Goal: Information Seeking & Learning: Find specific fact

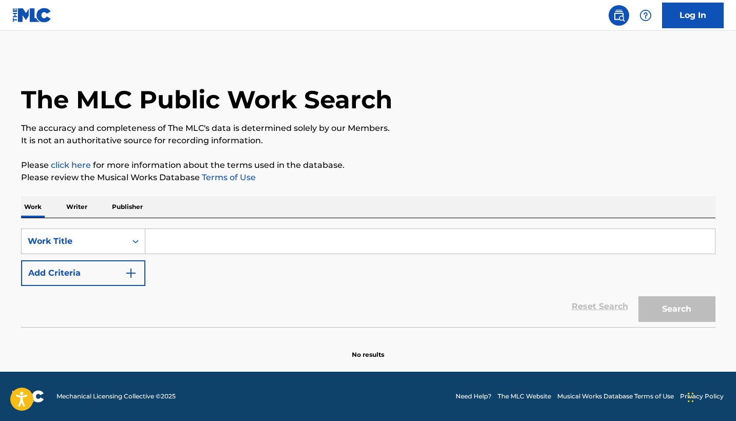
click at [305, 247] on input "Search Form" at bounding box center [430, 241] width 570 height 25
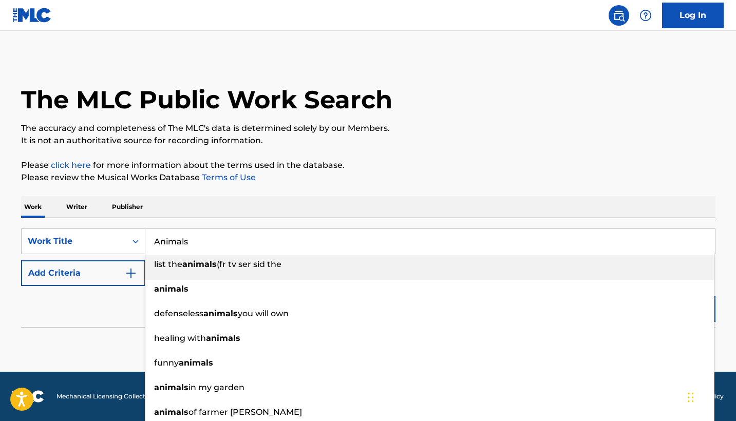
type input "Animals"
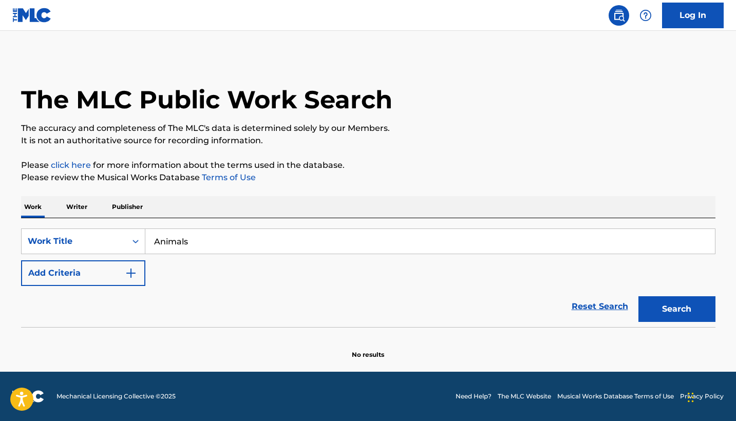
click at [316, 208] on div "Work Writer Publisher" at bounding box center [368, 207] width 695 height 22
click at [110, 267] on button "Add Criteria" at bounding box center [83, 273] width 124 height 26
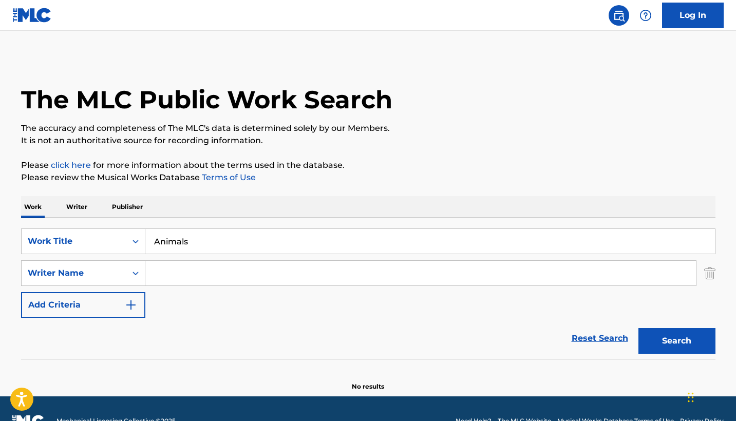
click at [277, 273] on input "Search Form" at bounding box center [420, 273] width 551 height 25
type input "Brandon Anderson"
click at [474, 350] on button "Search" at bounding box center [677, 341] width 77 height 26
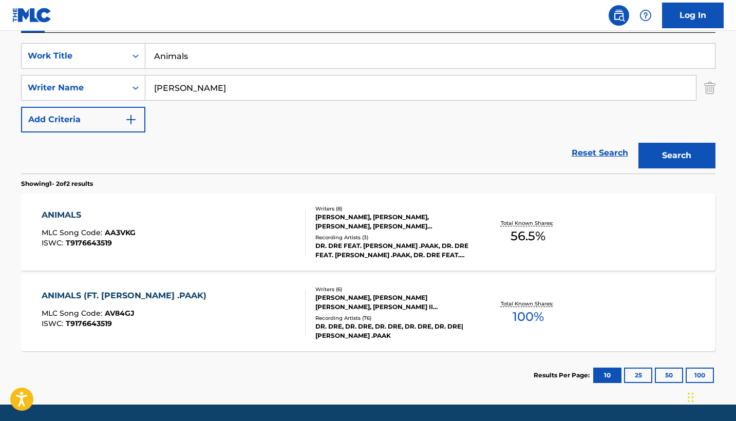
scroll to position [217, 0]
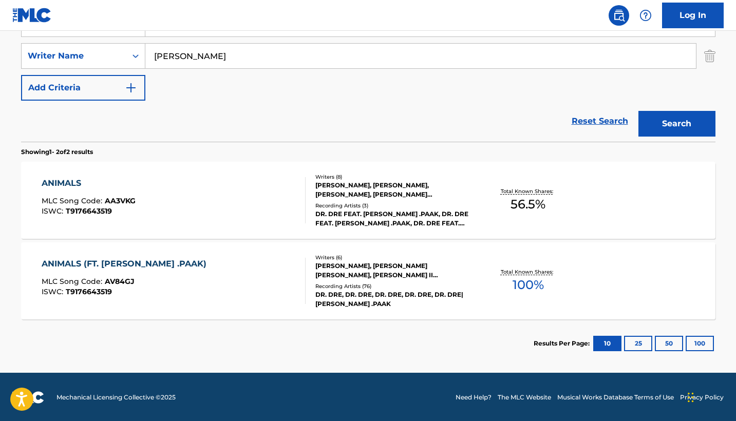
click at [208, 207] on div "ANIMALS MLC Song Code : AA3VKG ISWC : T9176643519" at bounding box center [174, 200] width 264 height 46
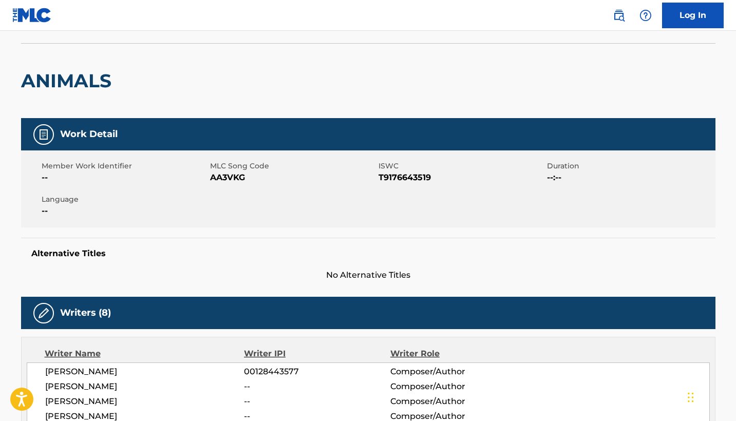
scroll to position [54, 0]
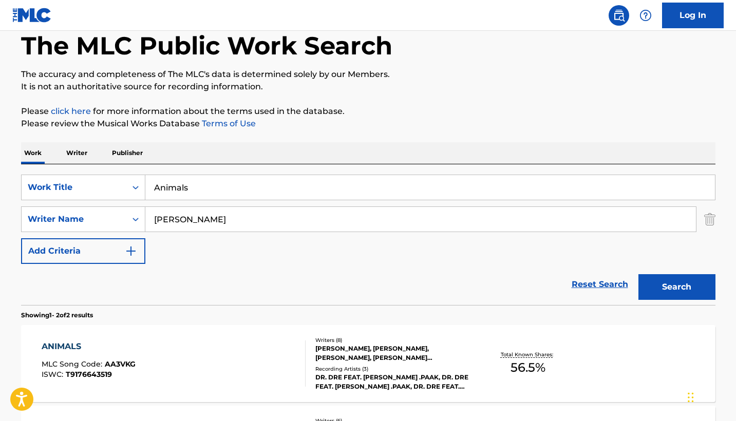
scroll to position [160, 0]
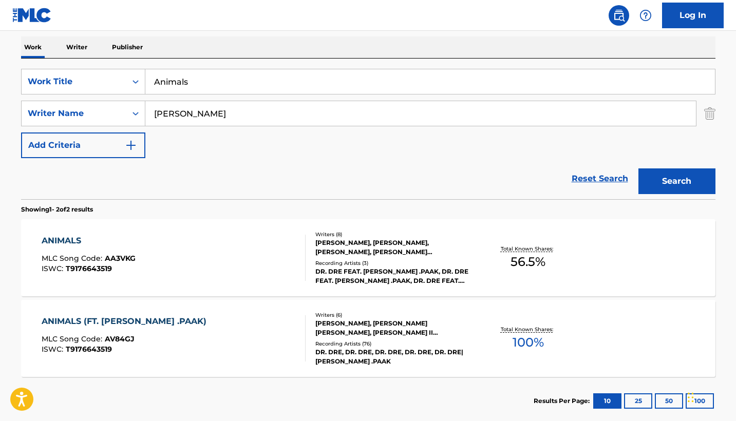
click at [276, 314] on div "ANIMALS (FT. ANDERSON .PAAK) MLC Song Code : AV84GJ ISWC : T9176643519 Writers …" at bounding box center [368, 338] width 695 height 77
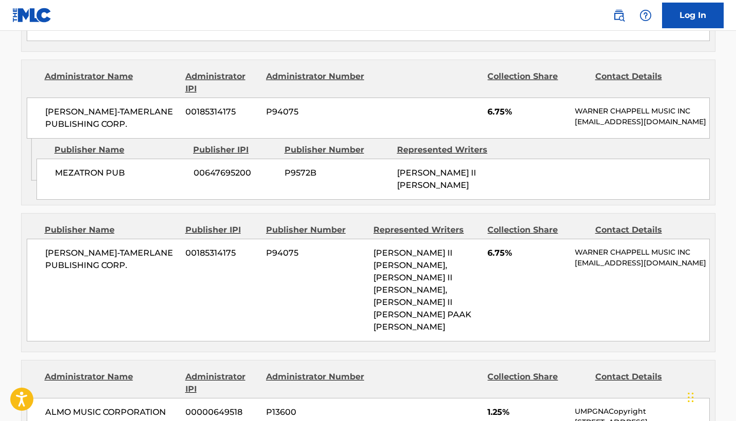
scroll to position [577, 0]
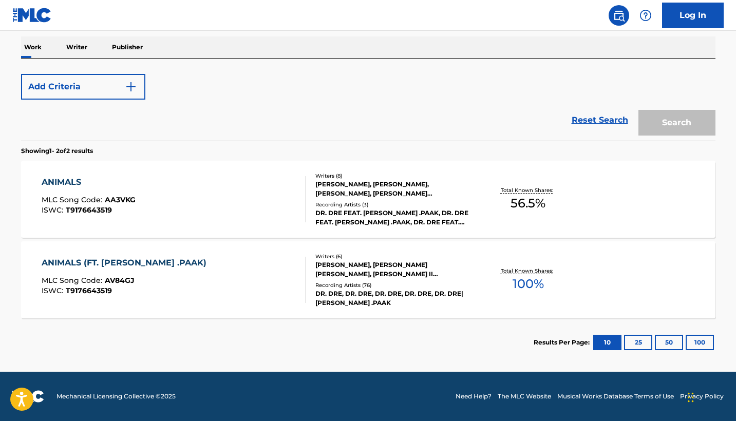
scroll to position [160, 0]
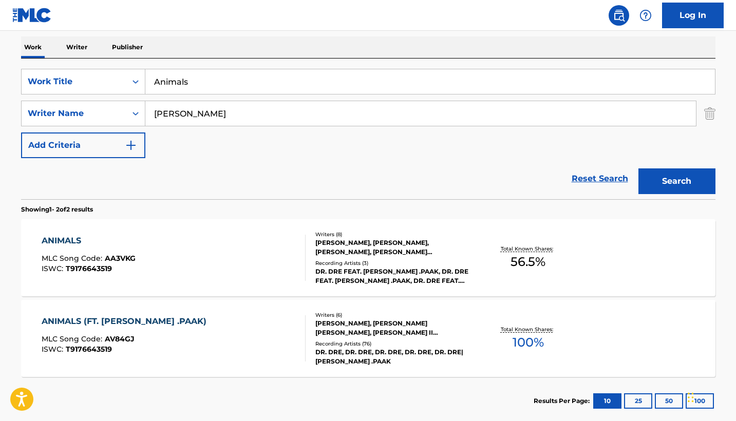
click at [206, 257] on div "ANIMALS MLC Song Code : AA3VKG ISWC : T9176643519" at bounding box center [174, 258] width 264 height 46
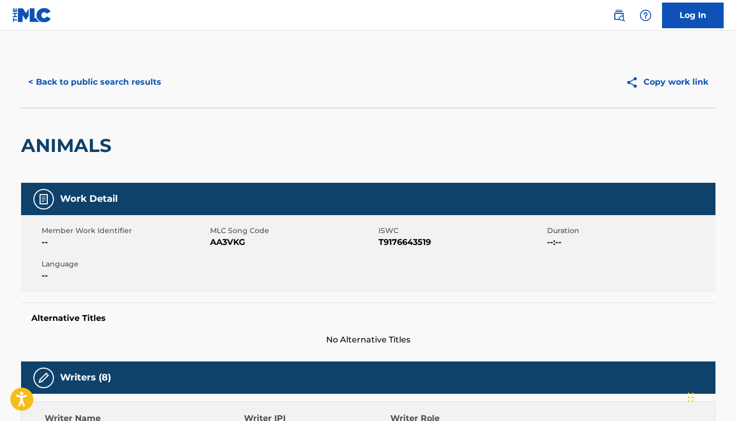
click at [474, 18] on img at bounding box center [619, 15] width 12 height 12
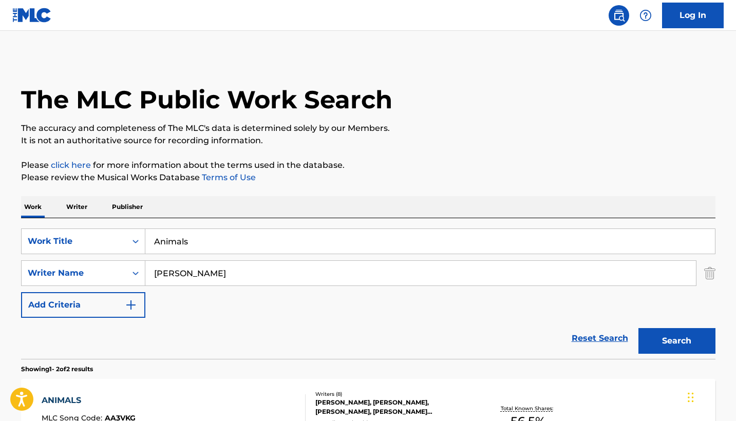
click at [271, 276] on input "Brandon Anderson" at bounding box center [420, 273] width 551 height 25
type input "B"
click at [201, 246] on input "Animals" at bounding box center [430, 241] width 570 height 25
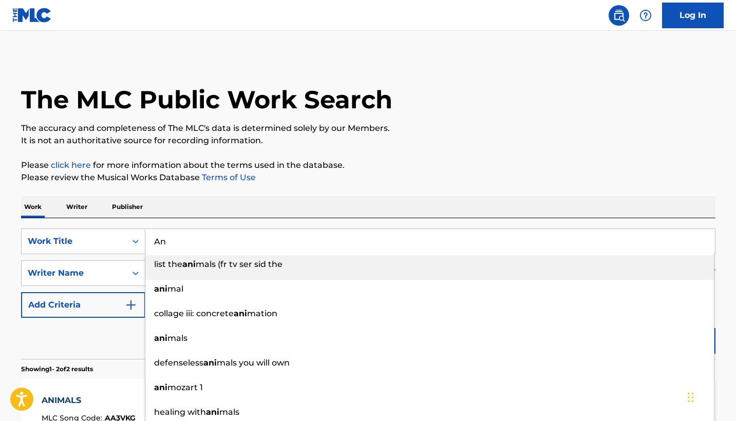
type input "A"
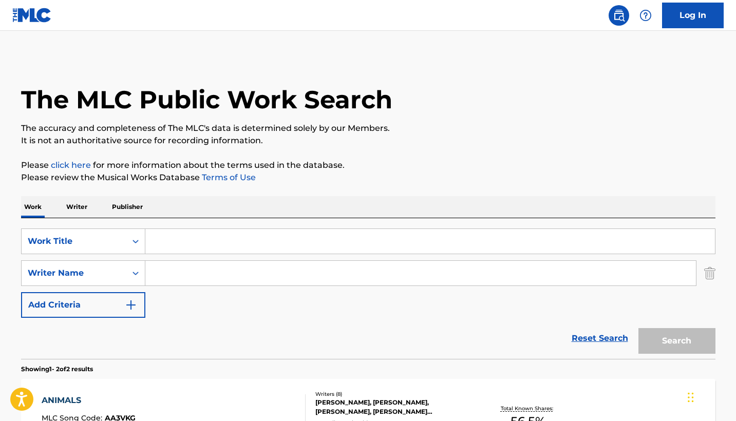
paste input "1000 Причин"
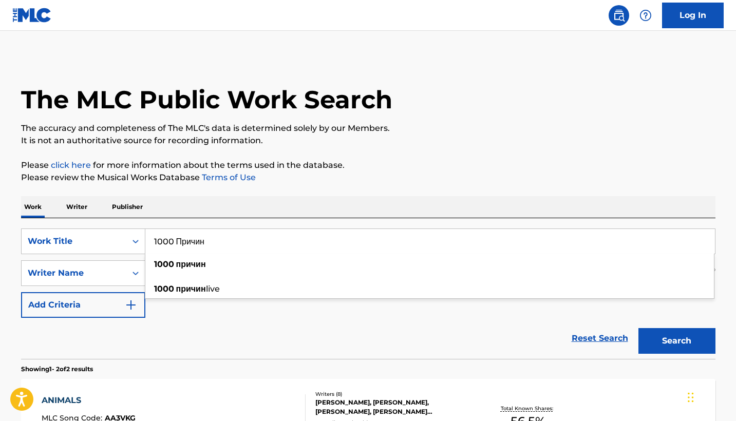
type input "1000 Причин"
click at [386, 364] on section "Showing 1 - 2 of 2 results" at bounding box center [368, 366] width 695 height 15
click at [474, 348] on button "Search" at bounding box center [677, 341] width 77 height 26
click at [246, 280] on input "Search Form" at bounding box center [420, 273] width 551 height 25
paste input "Bumagin"
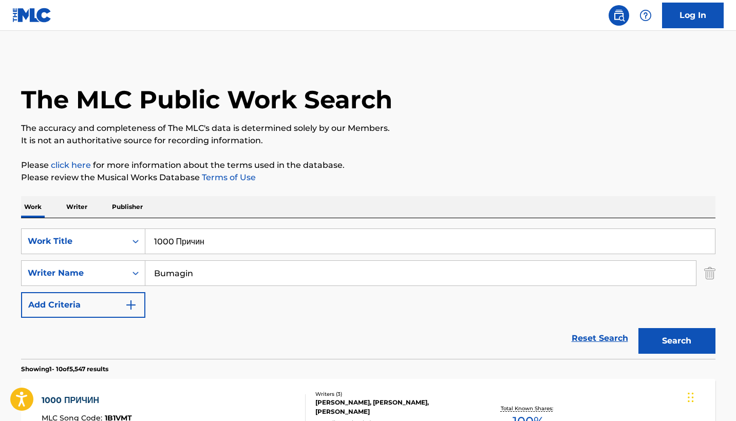
type input "Bumagin"
click at [474, 339] on button "Search" at bounding box center [677, 341] width 77 height 26
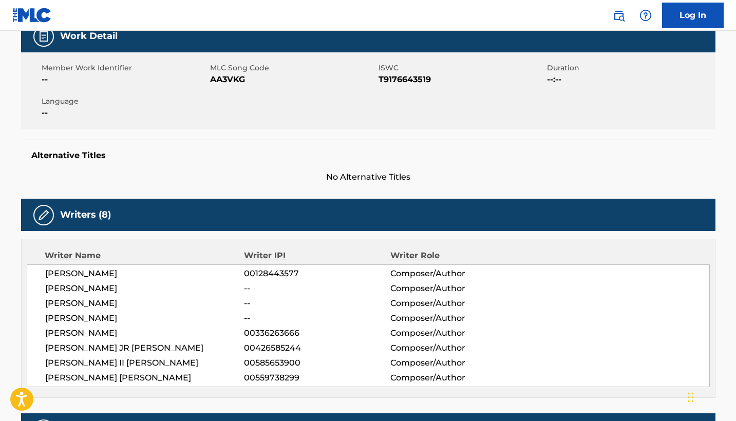
scroll to position [149, 0]
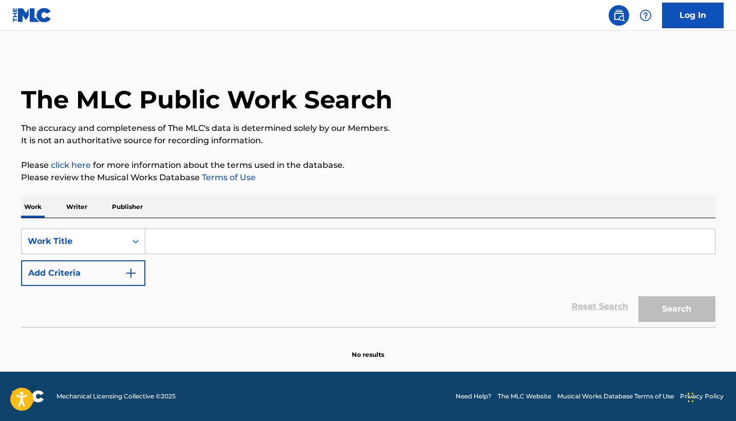
click at [212, 245] on input "Search Form" at bounding box center [430, 241] width 570 height 25
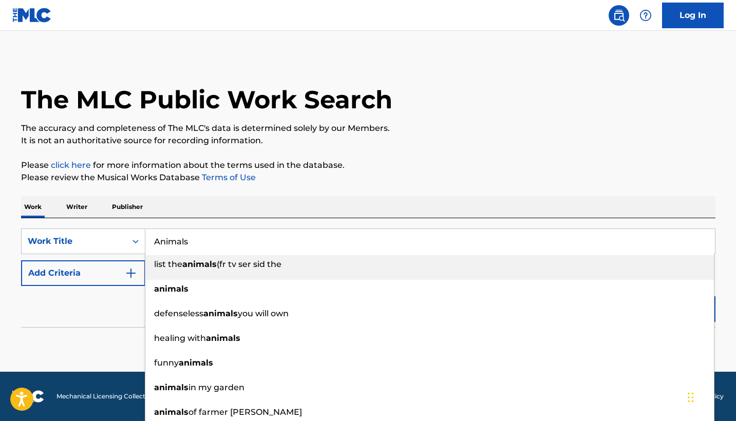
type input "Animals"
click at [227, 211] on div "Work Writer Publisher" at bounding box center [368, 207] width 695 height 22
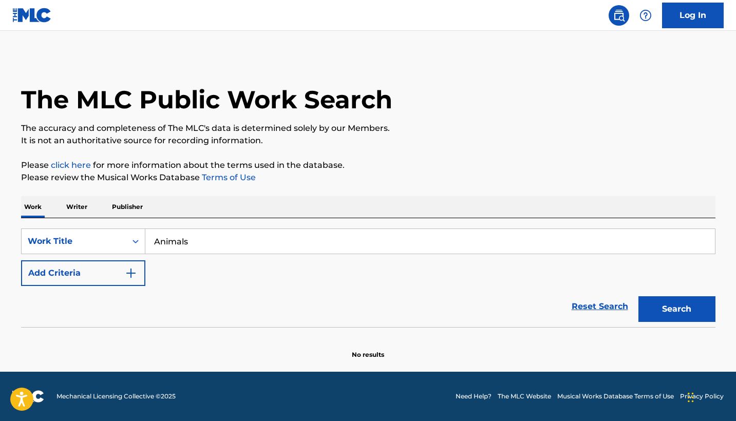
click at [116, 275] on button "Add Criteria" at bounding box center [83, 273] width 124 height 26
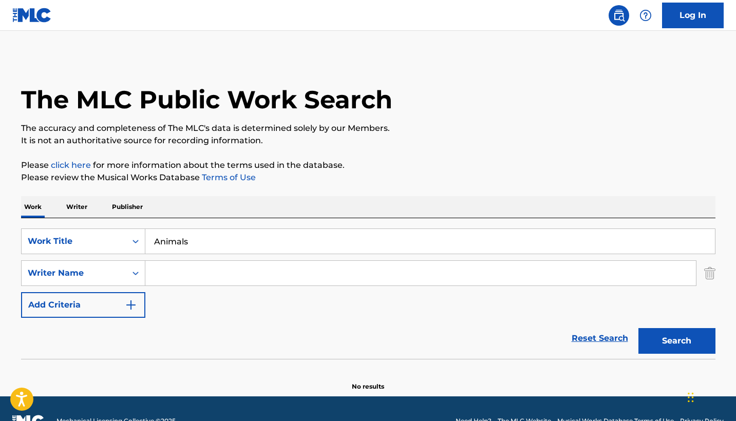
click at [179, 272] on input "Search Form" at bounding box center [420, 273] width 551 height 25
type input "[PERSON_NAME]"
click at [474, 337] on button "Search" at bounding box center [677, 341] width 77 height 26
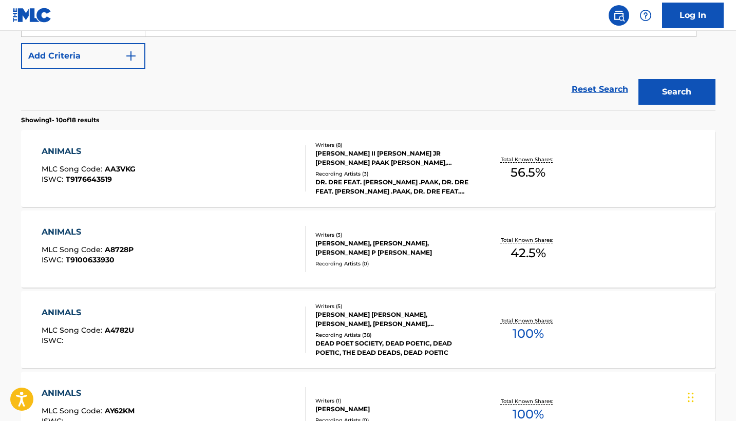
scroll to position [311, 0]
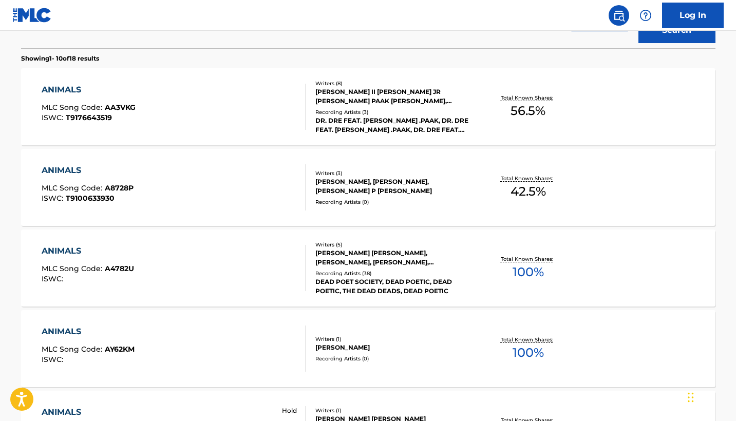
click at [243, 283] on div "ANIMALS MLC Song Code : A4782U ISWC :" at bounding box center [174, 268] width 264 height 46
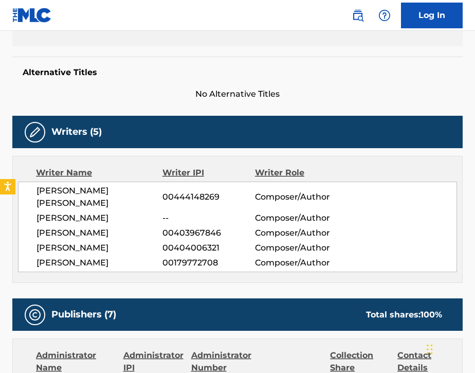
scroll to position [245, 0]
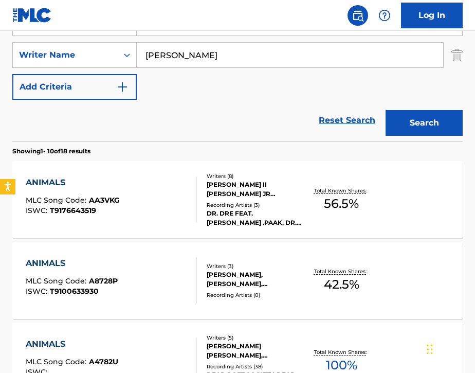
scroll to position [203, 0]
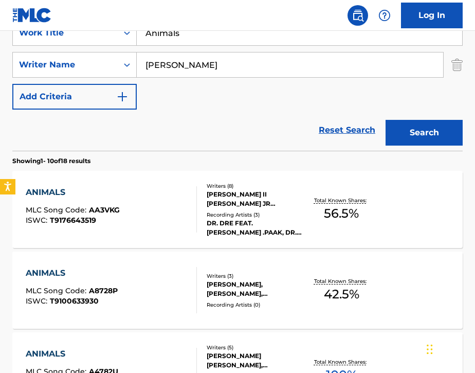
click at [162, 220] on div "ANIMALS MLC Song Code : AA3VKG ISWC : T9176643519" at bounding box center [111, 209] width 171 height 46
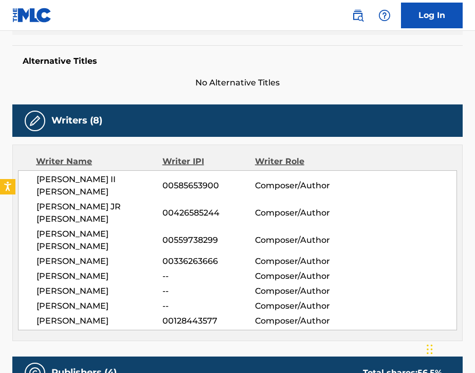
scroll to position [258, 0]
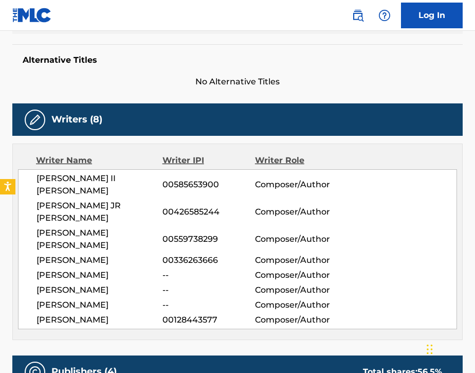
drag, startPoint x: 39, startPoint y: 252, endPoint x: 113, endPoint y: 257, distance: 74.2
click at [113, 284] on span "[PERSON_NAME]" at bounding box center [99, 290] width 126 height 12
copy span "[PERSON_NAME]"
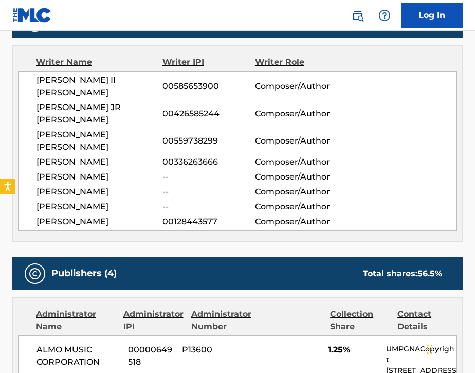
scroll to position [96, 0]
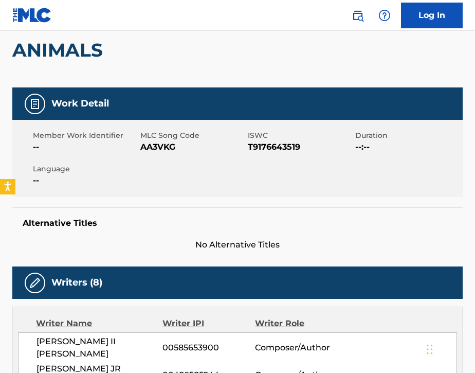
click at [361, 14] on img at bounding box center [357, 15] width 12 height 12
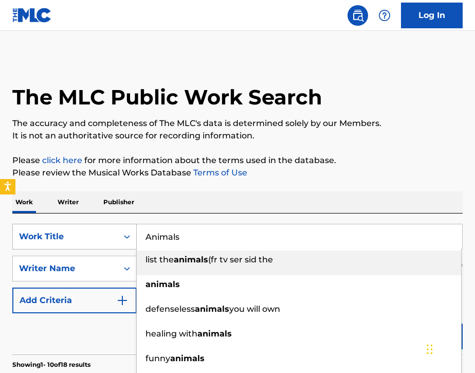
drag, startPoint x: 181, startPoint y: 235, endPoint x: 131, endPoint y: 244, distance: 51.1
click at [131, 243] on div "SearchWithCriteria8555af35-fc2b-4763-8f8c-edf0ca02d178 Work Title Animals list …" at bounding box center [237, 237] width 450 height 26
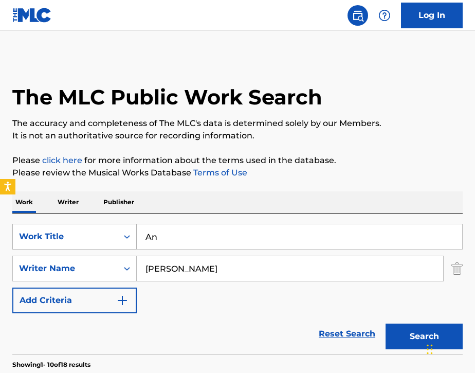
type input "A"
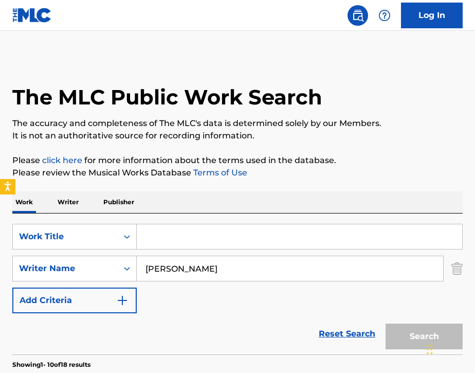
click at [209, 275] on input "[PERSON_NAME]" at bounding box center [290, 268] width 306 height 25
type input "B"
paste input "[PERSON_NAME]"
type input "[PERSON_NAME]"
click at [196, 241] on input "Search Form" at bounding box center [299, 236] width 325 height 25
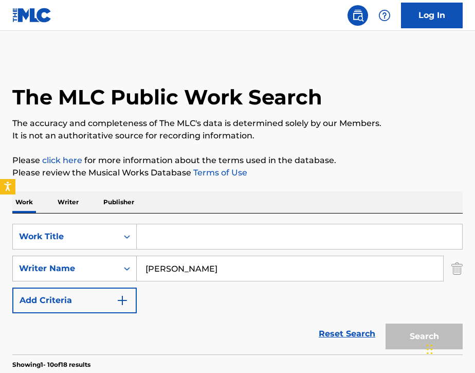
paste input "1000 Причин"
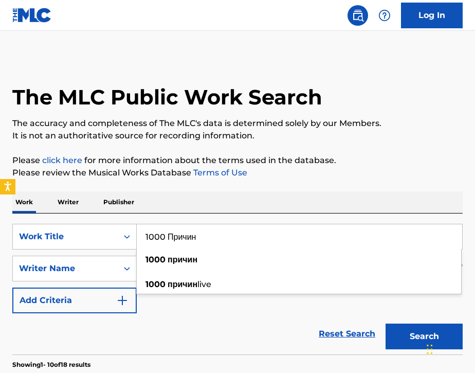
click at [418, 333] on button "Search" at bounding box center [423, 336] width 77 height 26
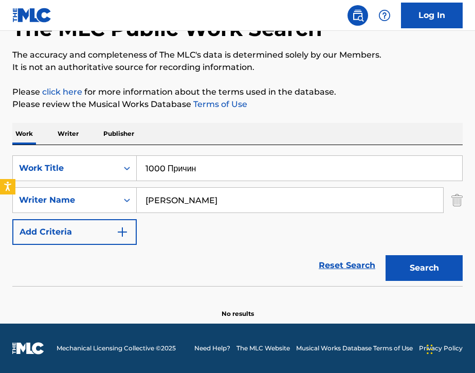
scroll to position [68, 0]
click at [206, 178] on input "1000 Причин" at bounding box center [299, 168] width 325 height 25
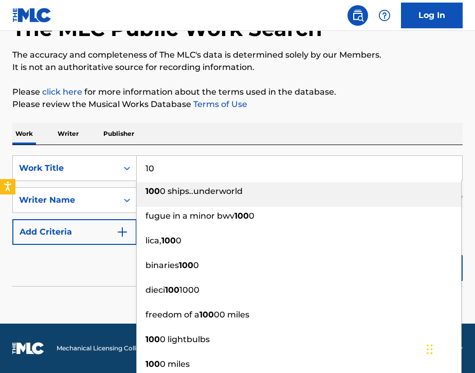
type input "1"
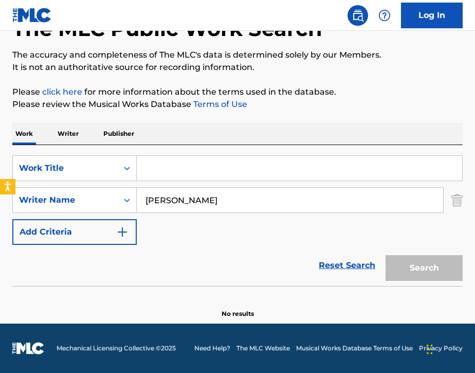
paste input "Гори"
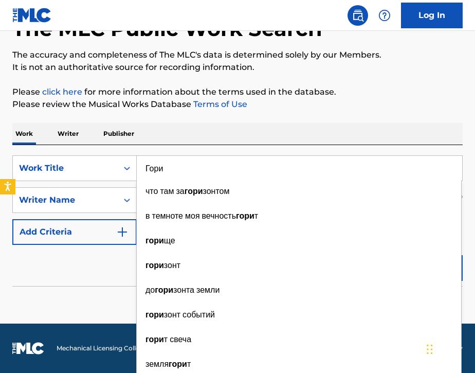
click at [320, 126] on div "Work Writer Publisher" at bounding box center [237, 134] width 450 height 22
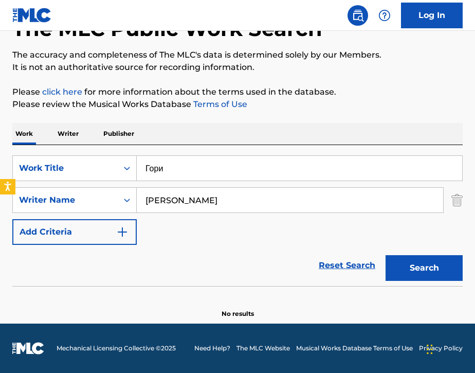
click at [436, 269] on button "Search" at bounding box center [423, 268] width 77 height 26
click at [193, 164] on input "Гори" at bounding box center [299, 168] width 325 height 25
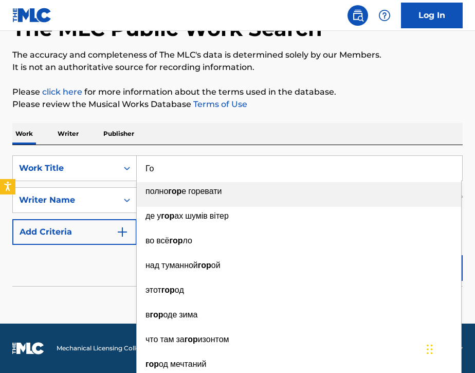
type input "Г"
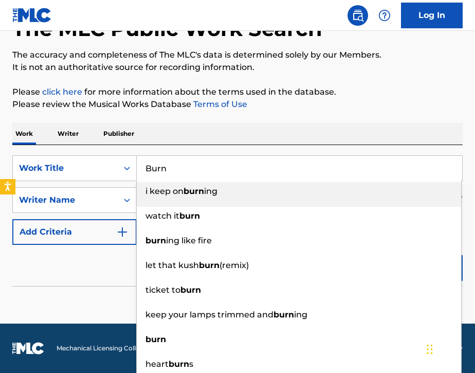
type input "Burn"
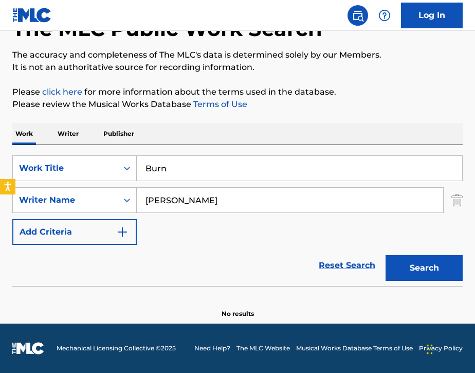
click at [208, 136] on div "Work Writer Publisher" at bounding box center [237, 134] width 450 height 22
click at [413, 265] on button "Search" at bounding box center [423, 268] width 77 height 26
drag, startPoint x: 237, startPoint y: 200, endPoint x: 135, endPoint y: 212, distance: 102.9
click at [135, 212] on div "SearchWithCriteria94bb96af-8bc7-469d-baf9-1a3a1d340e39 Writer Name DMITRY SEMEN…" at bounding box center [237, 200] width 450 height 26
drag, startPoint x: 239, startPoint y: 197, endPoint x: 142, endPoint y: 200, distance: 97.7
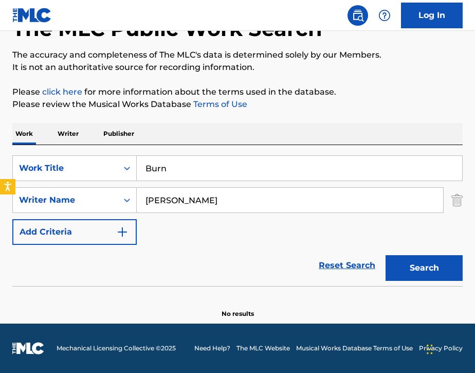
click at [142, 200] on input "[PERSON_NAME]" at bounding box center [290, 200] width 306 height 25
click at [174, 175] on input "Burn" at bounding box center [299, 168] width 325 height 25
type input "B"
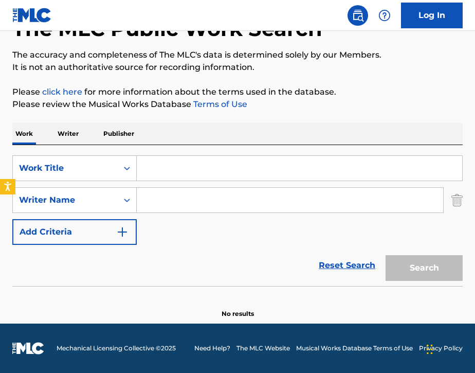
paste input "Гори"
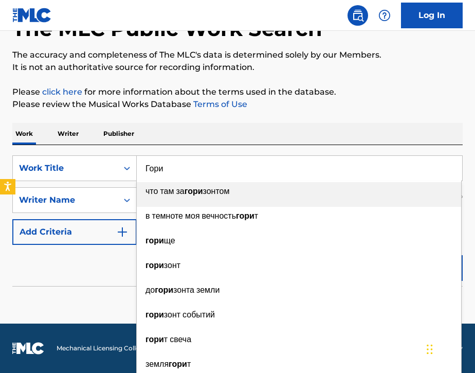
type input "Гори"
click at [193, 137] on div "Work Writer Publisher" at bounding box center [237, 134] width 450 height 22
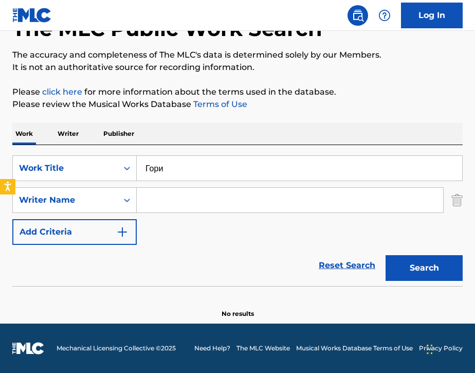
click at [417, 266] on button "Search" at bounding box center [423, 268] width 77 height 26
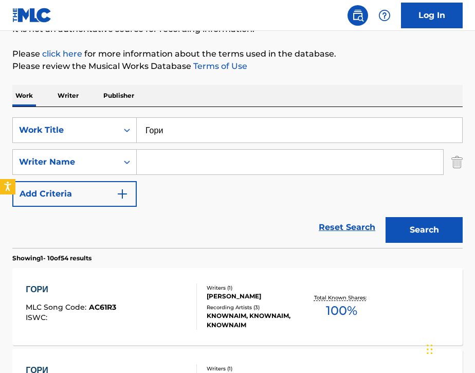
scroll to position [78, 0]
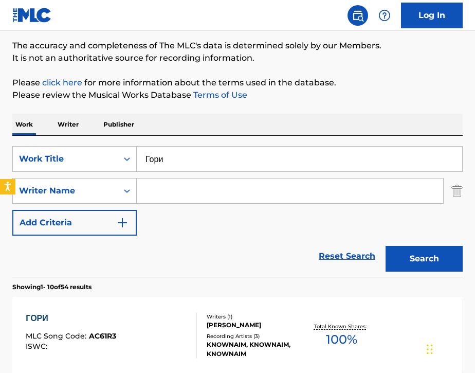
click at [193, 190] on input "Search Form" at bounding box center [290, 190] width 306 height 25
paste input "Семёнов"
click at [434, 257] on button "Search" at bounding box center [423, 259] width 77 height 26
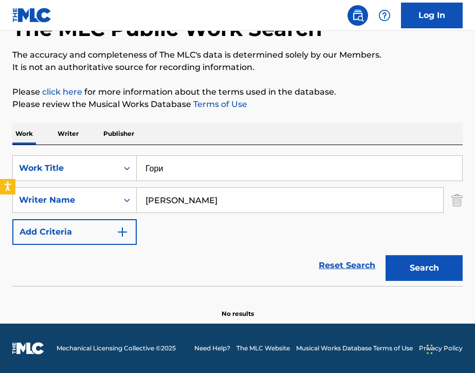
scroll to position [68, 0]
click at [235, 205] on input "Семёнов" at bounding box center [290, 200] width 306 height 25
type input "С"
click at [434, 275] on button "Search" at bounding box center [423, 268] width 77 height 26
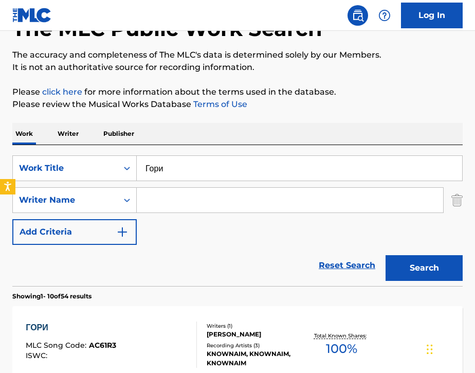
click at [184, 173] on input "Гори" at bounding box center [299, 168] width 325 height 25
type input "Г"
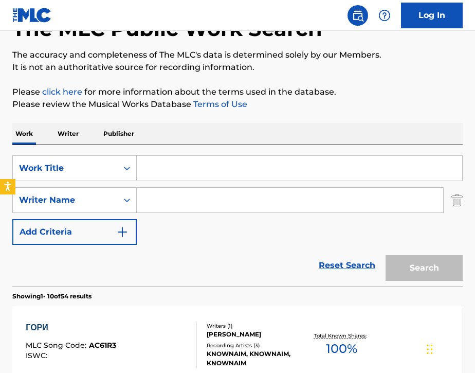
paste input "1000 Причин"
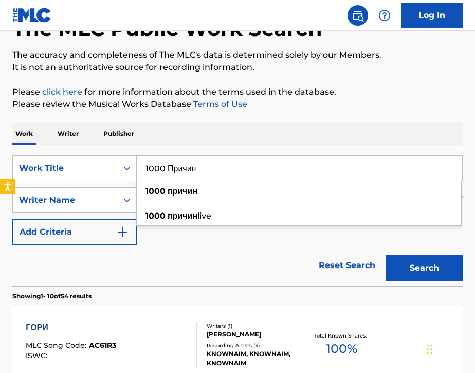
type input "1000 Причин"
click at [204, 258] on div "Reset Search Search" at bounding box center [237, 265] width 450 height 41
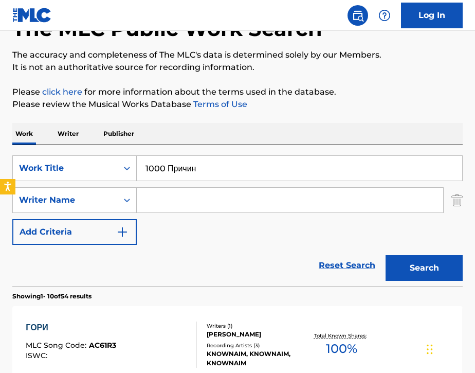
click at [407, 268] on button "Search" at bounding box center [423, 268] width 77 height 26
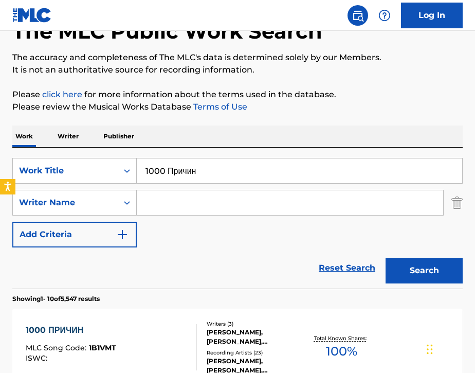
scroll to position [54, 0]
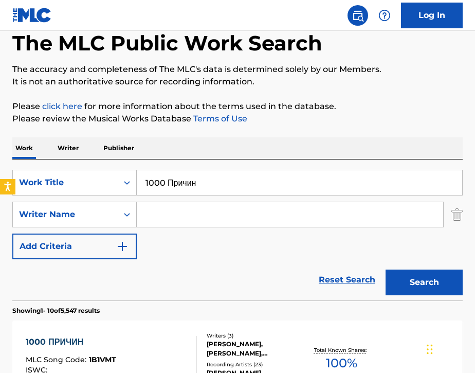
click at [152, 215] on input "Search Form" at bounding box center [290, 214] width 306 height 25
paste input "Семёнов"
type input "Семёнов"
click at [441, 277] on button "Search" at bounding box center [423, 282] width 77 height 26
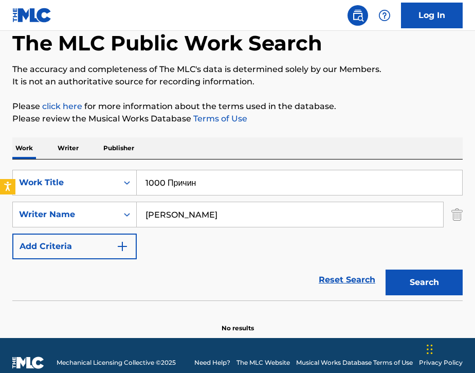
drag, startPoint x: 199, startPoint y: 221, endPoint x: 112, endPoint y: 233, distance: 88.1
click at [112, 233] on div "SearchWithCriteria8555af35-fc2b-4763-8f8c-edf0ca02d178 Work Title 1000 Причин S…" at bounding box center [237, 214] width 450 height 89
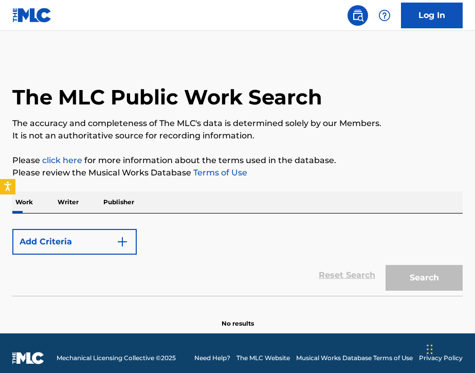
scroll to position [10, 0]
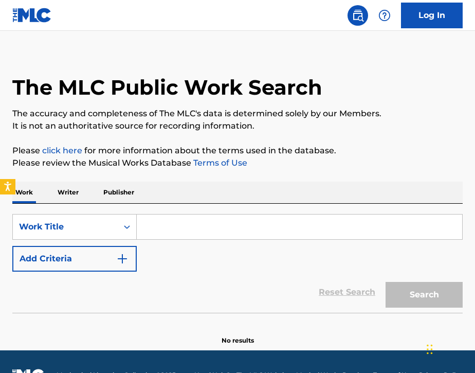
click at [236, 231] on input "Search Form" at bounding box center [299, 226] width 325 height 25
paste input "Гори"
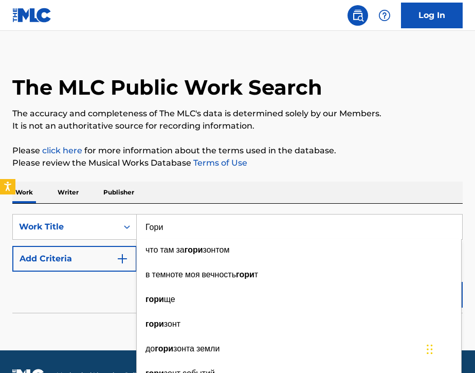
click at [339, 166] on p "Please review the Musical Works Database Terms of Use" at bounding box center [237, 163] width 450 height 12
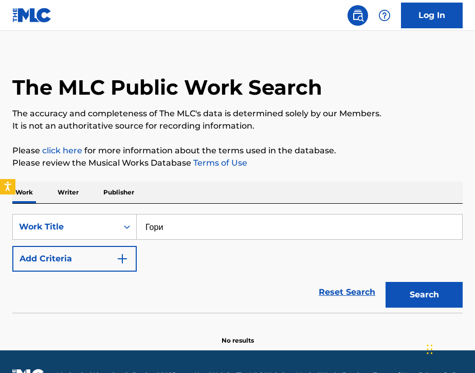
click at [408, 294] on button "Search" at bounding box center [423, 295] width 77 height 26
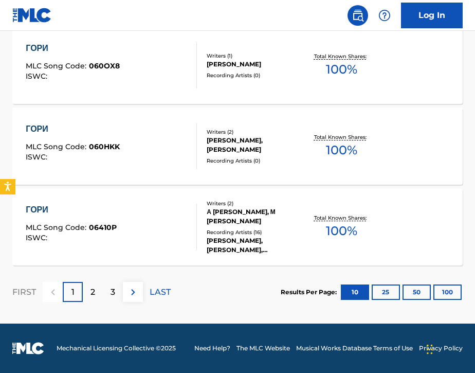
scroll to position [880, 0]
click at [91, 287] on p "2" at bounding box center [92, 292] width 5 height 12
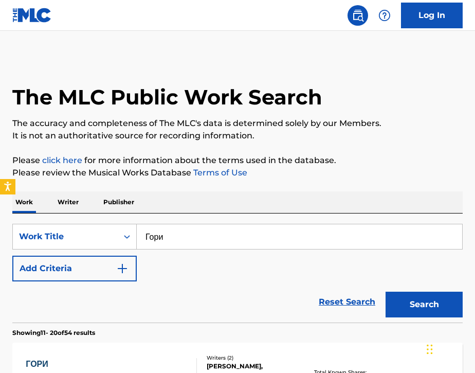
scroll to position [0, 0]
click at [191, 237] on input "Гори" at bounding box center [299, 236] width 325 height 25
type input "Гори (Burn)"
click at [401, 312] on button "Search" at bounding box center [423, 304] width 77 height 26
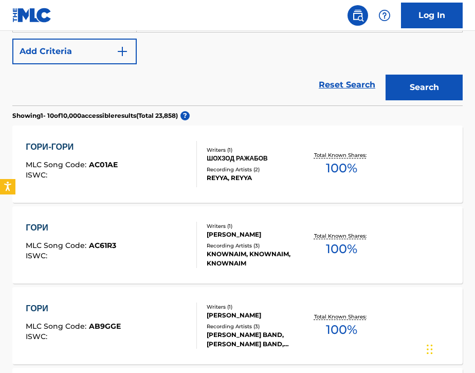
scroll to position [219, 0]
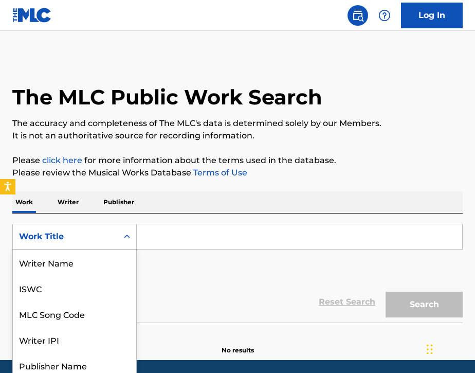
scroll to position [26, 0]
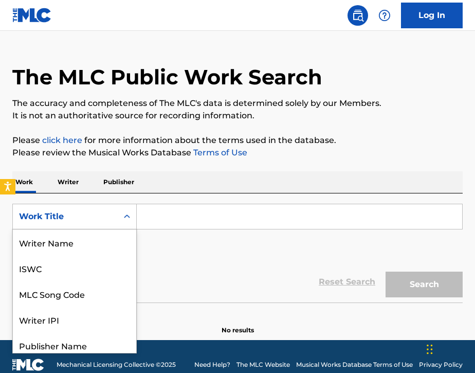
click at [96, 229] on div "Work Title selected, 8 of 8. 8 results available. Use Up and Down to choose opt…" at bounding box center [74, 216] width 124 height 26
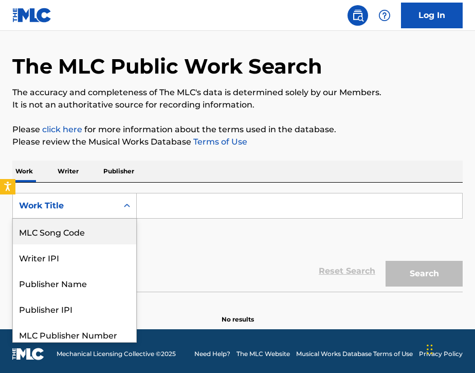
scroll to position [31, 0]
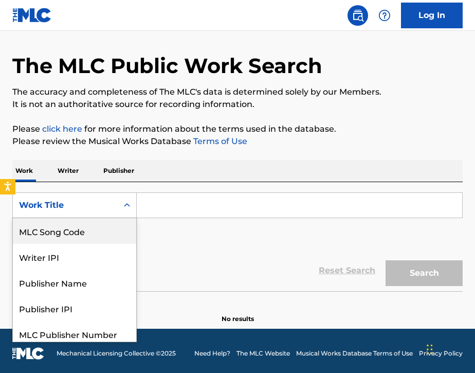
click at [162, 245] on div "SearchWithCriteria421867da-9b44-4ad5-bb42-d443b9644e19 MLC Song Code, 3 of 8. 8…" at bounding box center [237, 221] width 450 height 58
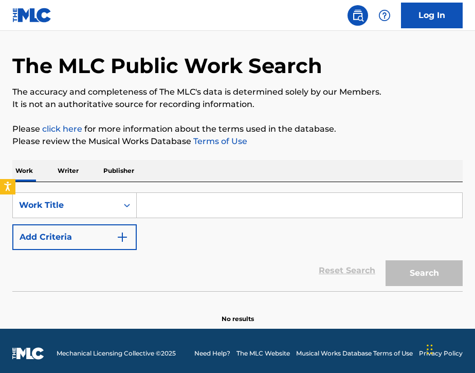
click at [76, 246] on button "Add Criteria" at bounding box center [74, 237] width 124 height 26
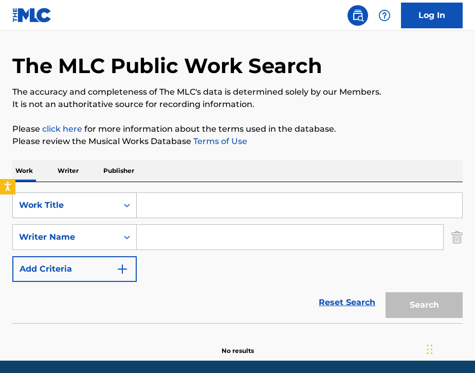
click at [80, 211] on div "Work Title" at bounding box center [65, 205] width 92 height 12
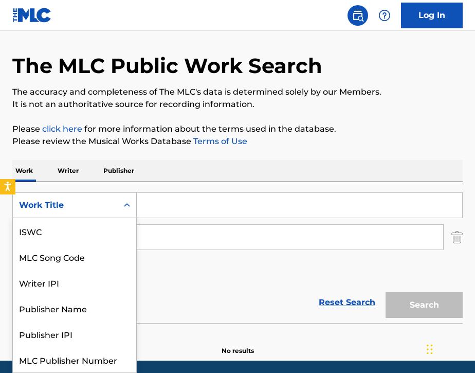
scroll to position [26, 0]
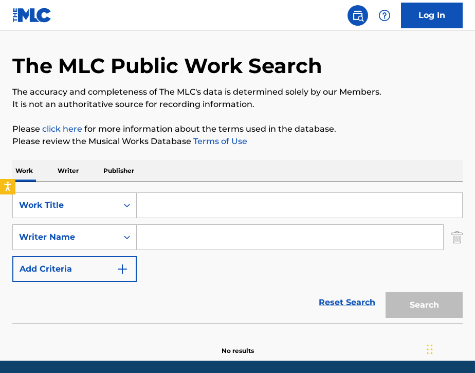
click at [68, 169] on p "Writer" at bounding box center [67, 171] width 27 height 22
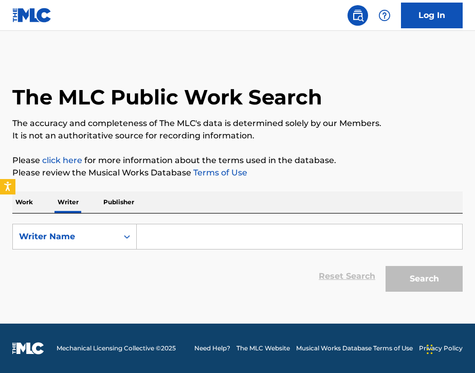
click at [153, 244] on input "Search Form" at bounding box center [299, 236] width 325 height 25
paste input "BMB SPACEKID"
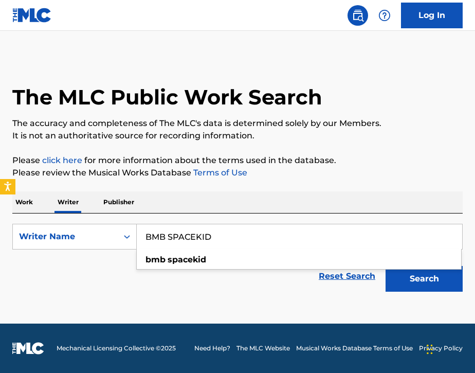
type input "BMB SPACEKID"
click at [449, 282] on button "Search" at bounding box center [423, 279] width 77 height 26
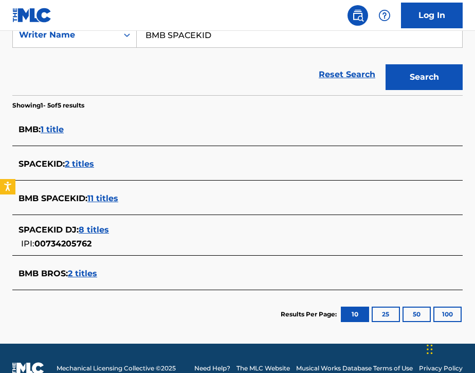
scroll to position [211, 0]
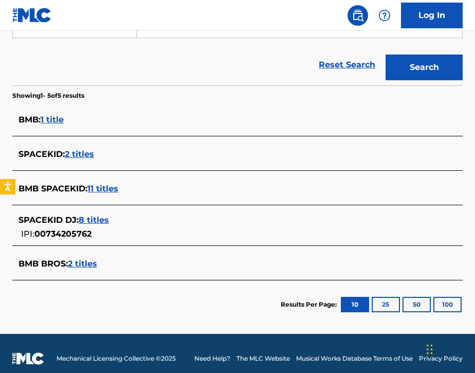
click at [102, 193] on span "11 titles" at bounding box center [102, 188] width 31 height 10
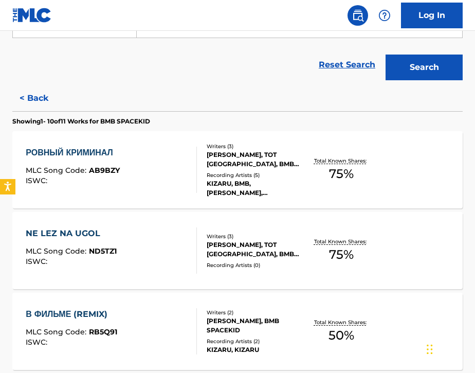
click at [151, 188] on div "РОВНЫЙ КРИМИНАЛ MLC Song Code : AB9BZY ISWC :" at bounding box center [111, 169] width 171 height 46
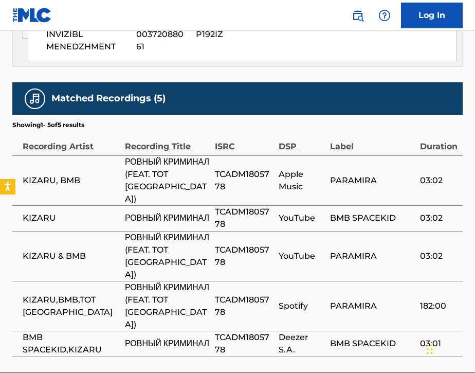
scroll to position [684, 0]
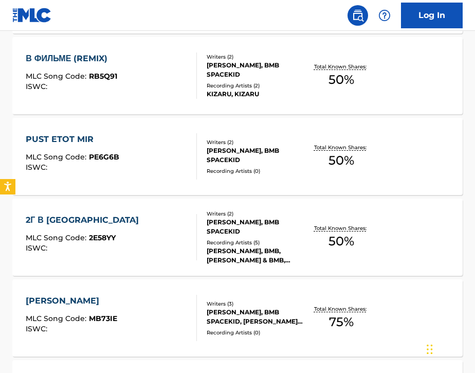
scroll to position [467, 0]
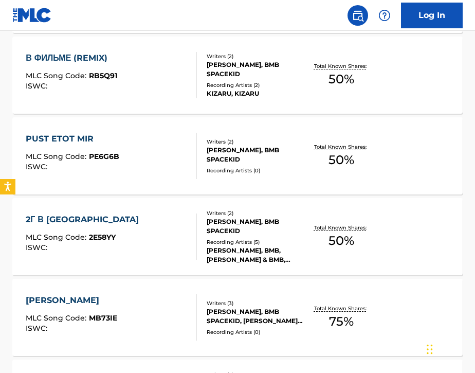
click at [158, 249] on div "2Г В БЛАНТ MLC Song Code : 2E58YY ISWC :" at bounding box center [111, 236] width 171 height 46
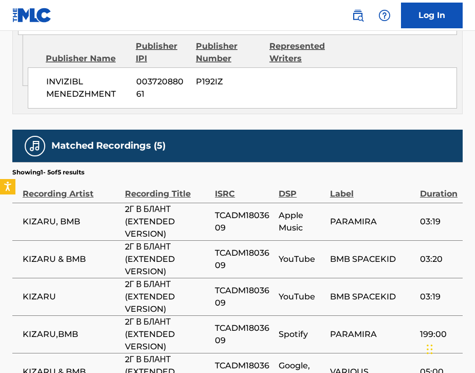
scroll to position [630, 0]
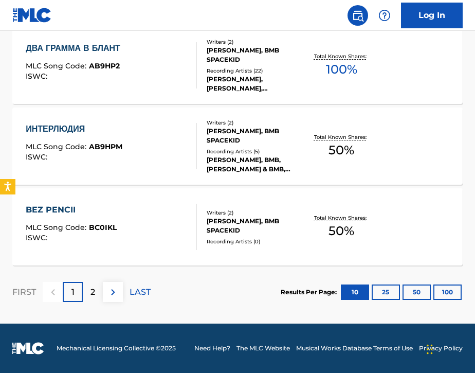
scroll to position [880, 0]
click at [154, 232] on div "BEZ PENCII MLC Song Code : BC0IKL ISWC :" at bounding box center [111, 226] width 171 height 46
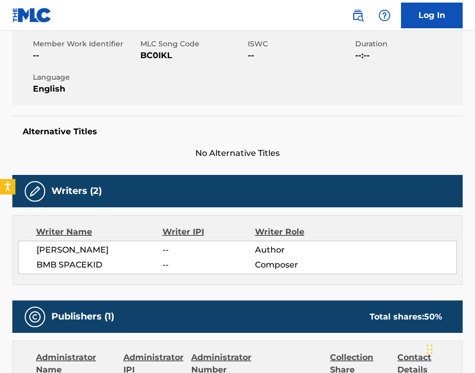
scroll to position [162, 0]
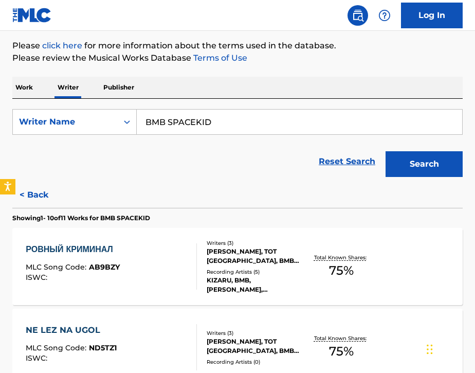
scroll to position [123, 0]
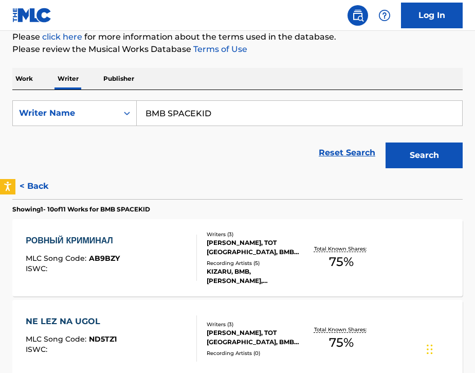
click at [165, 280] on div "РОВНЫЙ КРИМИНАЛ MLC Song Code : AB9BZY ISWC :" at bounding box center [111, 257] width 171 height 46
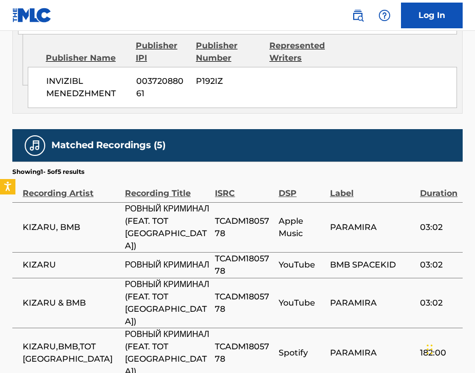
scroll to position [634, 0]
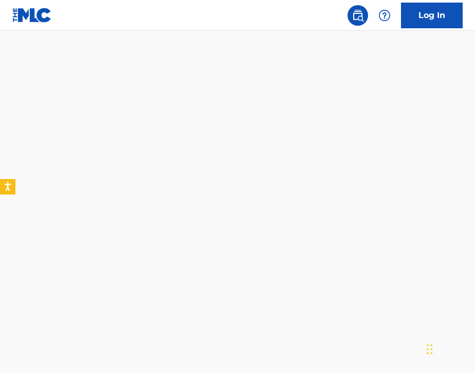
scroll to position [10, 0]
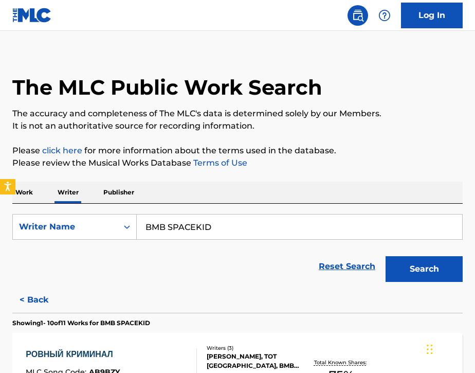
click at [30, 196] on p "Work" at bounding box center [24, 192] width 24 height 22
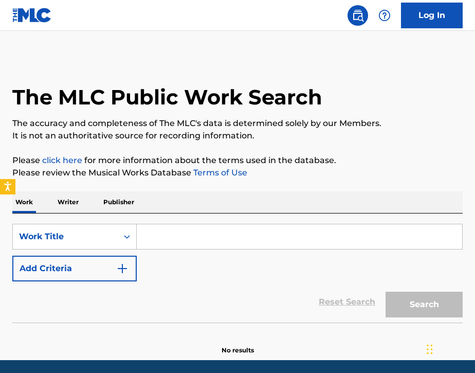
click at [201, 237] on input "Search Form" at bounding box center [299, 236] width 325 height 25
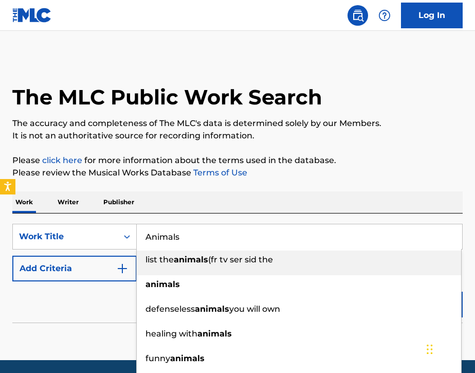
type input "Animals"
click at [163, 195] on div "Work Writer Publisher" at bounding box center [237, 202] width 450 height 22
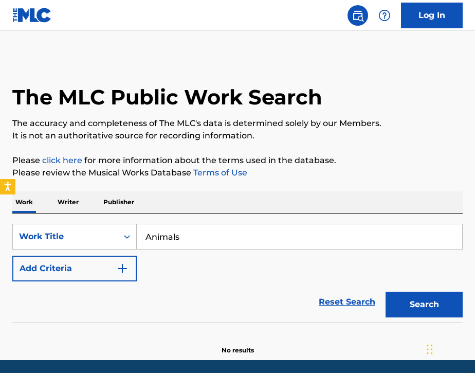
click at [115, 274] on button "Add Criteria" at bounding box center [74, 268] width 124 height 26
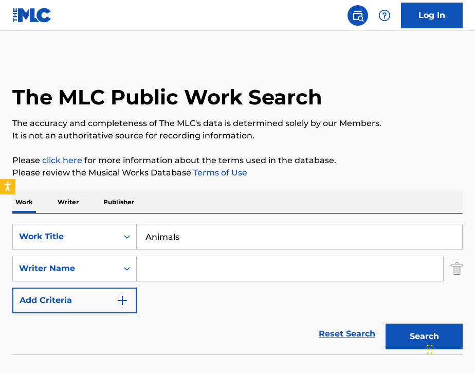
click at [155, 278] on input "Search Form" at bounding box center [290, 268] width 306 height 25
type input "[PERSON_NAME]"
click at [398, 336] on button "Search" at bounding box center [423, 336] width 77 height 26
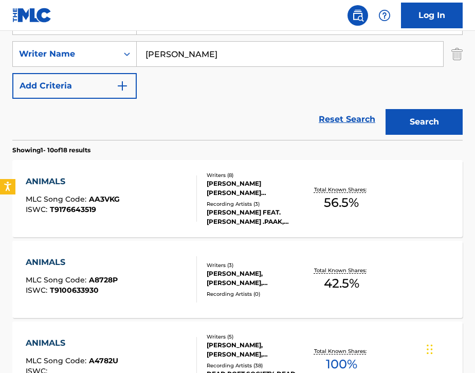
scroll to position [212, 0]
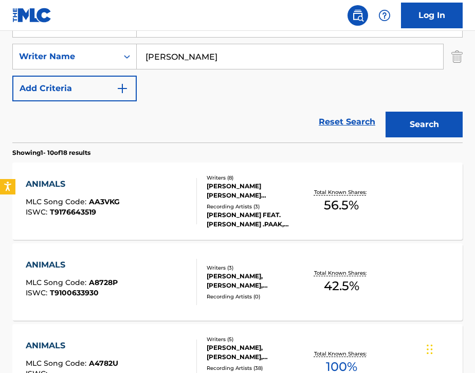
click at [144, 204] on div "ANIMALS MLC Song Code : AA3VKG ISWC : T9176643519" at bounding box center [111, 201] width 171 height 46
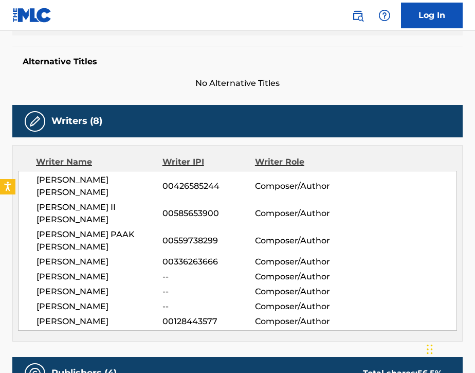
scroll to position [257, 0]
drag, startPoint x: 39, startPoint y: 255, endPoint x: 112, endPoint y: 256, distance: 73.5
click at [112, 285] on span "[PERSON_NAME]" at bounding box center [99, 291] width 126 height 12
copy span "[PERSON_NAME]"
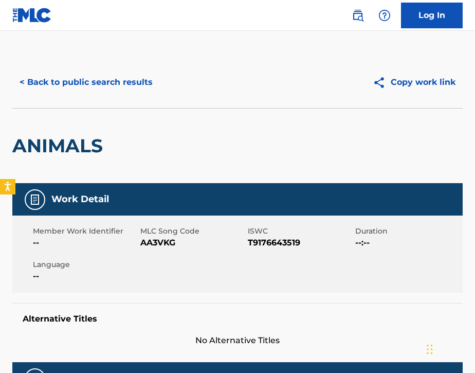
scroll to position [0, 0]
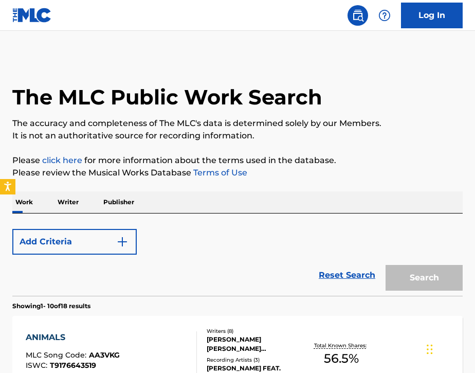
scroll to position [212, 0]
